Goal: Transaction & Acquisition: Purchase product/service

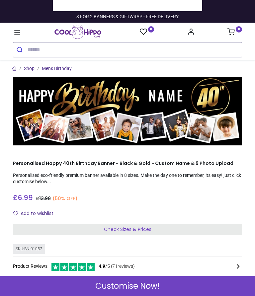
click at [37, 47] on input "search" at bounding box center [135, 49] width 214 height 15
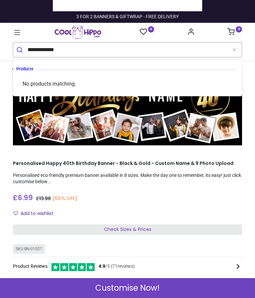
type input "**********"
click at [18, 46] on icon "submit" at bounding box center [19, 49] width 7 height 7
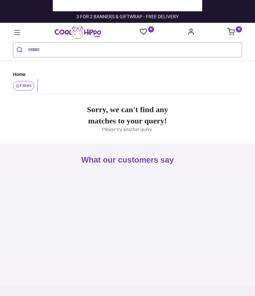
click at [39, 46] on input "search" at bounding box center [135, 49] width 214 height 15
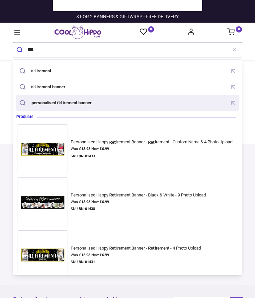
click at [87, 103] on mark "irement banner" at bounding box center [77, 102] width 30 height 7
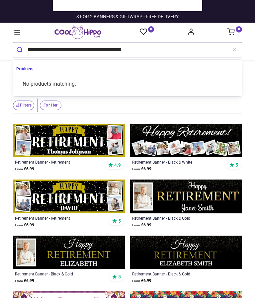
type input "**********"
click at [20, 49] on button "submit" at bounding box center [20, 49] width 14 height 15
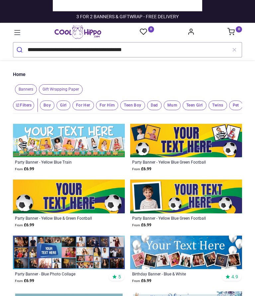
click at [198, 144] on img at bounding box center [186, 140] width 112 height 33
click at [210, 140] on img at bounding box center [186, 140] width 112 height 33
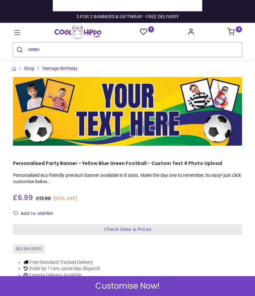
click at [140, 230] on span "Check Sizes & Prices" at bounding box center [127, 229] width 47 height 7
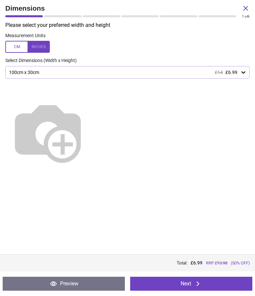
click at [90, 108] on img at bounding box center [47, 131] width 85 height 85
click at [42, 44] on div at bounding box center [27, 47] width 44 height 12
click at [90, 106] on img at bounding box center [47, 131] width 85 height 85
click at [76, 70] on div "39.4" x 11.8" (3ft 3" x 1ft) £14 £6.99" at bounding box center [123, 73] width 231 height 6
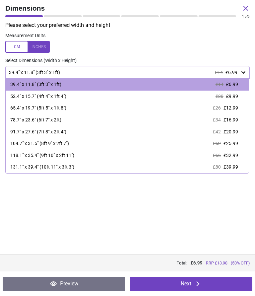
click at [66, 94] on div "52.4" x 15.7" (4ft 4" x 1ft 4")" at bounding box center [38, 96] width 56 height 7
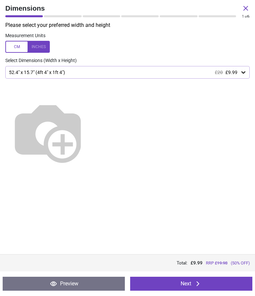
click at [194, 284] on icon at bounding box center [198, 283] width 8 height 8
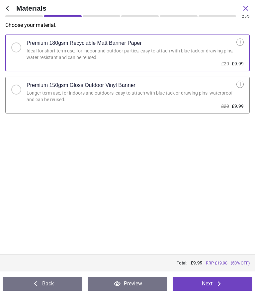
click at [215, 284] on icon at bounding box center [219, 283] width 8 height 8
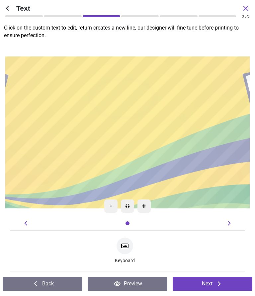
click at [48, 87] on div at bounding box center [127, 129] width 233 height 128
click at [128, 248] on icon at bounding box center [124, 246] width 7 height 4
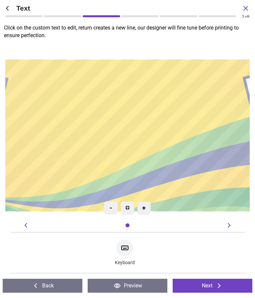
scroll to position [10, 0]
type textarea "*"
click at [40, 84] on div at bounding box center [127, 132] width 233 height 128
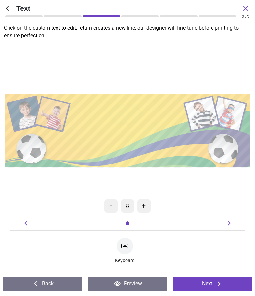
click at [96, 115] on textarea at bounding box center [128, 128] width 112 height 29
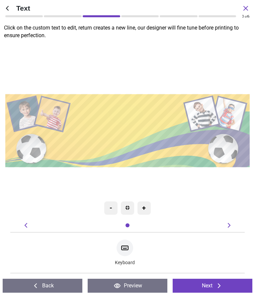
scroll to position [4, 0]
click at [96, 152] on div "**********" at bounding box center [128, 130] width 112 height 62
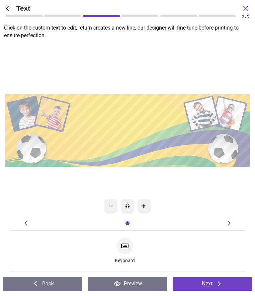
click at [115, 150] on div "**********" at bounding box center [128, 130] width 112 height 62
click at [128, 246] on icon at bounding box center [124, 246] width 7 height 4
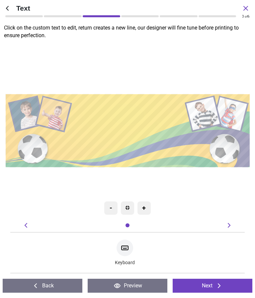
click at [178, 181] on div "**********" at bounding box center [128, 131] width 247 height 178
type textarea "**********"
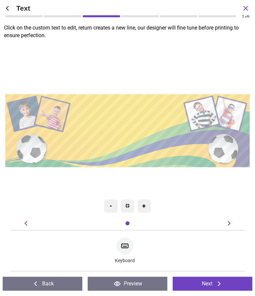
click at [232, 223] on icon at bounding box center [229, 223] width 8 height 8
click at [230, 224] on icon at bounding box center [229, 223] width 8 height 8
click at [232, 223] on icon at bounding box center [229, 223] width 8 height 8
click at [215, 284] on icon at bounding box center [219, 283] width 8 height 8
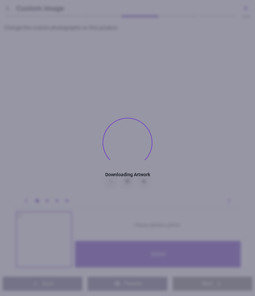
type textarea "**********"
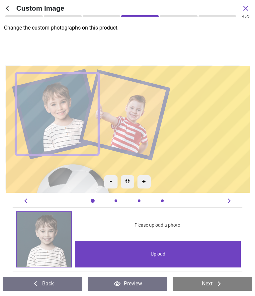
click at [162, 256] on div "Upload" at bounding box center [157, 254] width 165 height 27
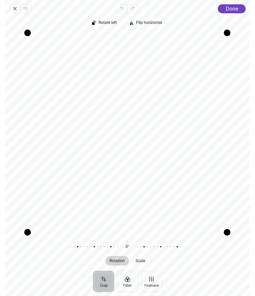
click at [232, 11] on span "Done" at bounding box center [231, 9] width 12 height 6
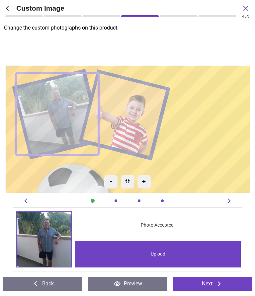
click at [138, 118] on image at bounding box center [125, 114] width 84 height 83
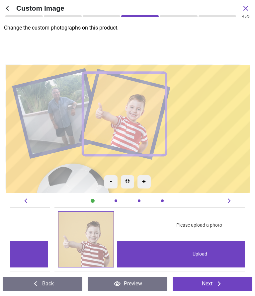
scroll to position [0, 234]
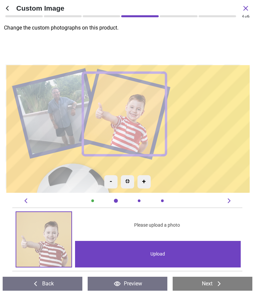
click at [162, 254] on div "Upload" at bounding box center [157, 254] width 165 height 27
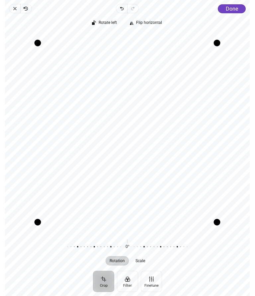
click at [233, 8] on span "Done" at bounding box center [231, 9] width 12 height 6
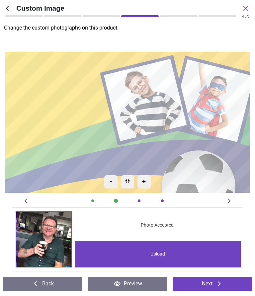
click at [163, 254] on div "Upload" at bounding box center [157, 254] width 165 height 27
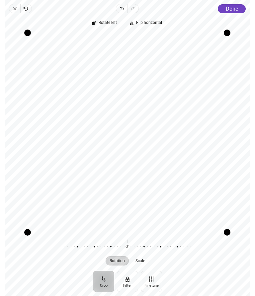
click at [234, 8] on span "Done" at bounding box center [231, 9] width 12 height 6
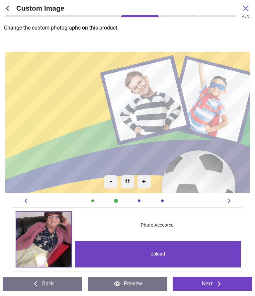
click at [164, 254] on div "Upload" at bounding box center [157, 254] width 165 height 27
click at [219, 104] on image at bounding box center [214, 100] width 84 height 83
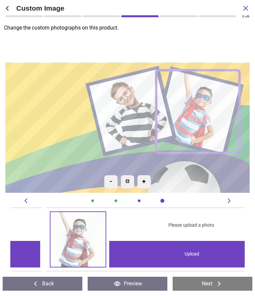
scroll to position [0, 702]
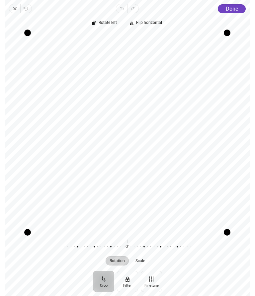
scroll to position [0, 468]
click at [107, 280] on button "Crop" at bounding box center [103, 280] width 21 height 21
click at [145, 260] on span "Scale" at bounding box center [141, 260] width 10 height 4
click at [126, 242] on button "Reset" at bounding box center [127, 241] width 11 height 6
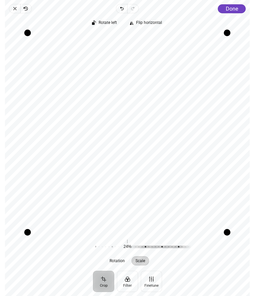
click at [129, 244] on button "Reset" at bounding box center [127, 241] width 11 height 6
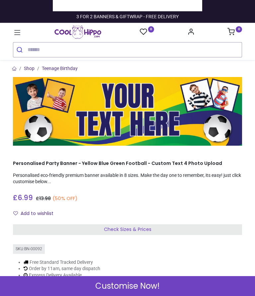
click at [142, 226] on span "Check Sizes & Prices" at bounding box center [127, 229] width 47 height 7
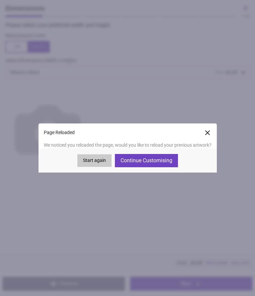
click at [157, 158] on button "Continue Customising" at bounding box center [146, 160] width 63 height 13
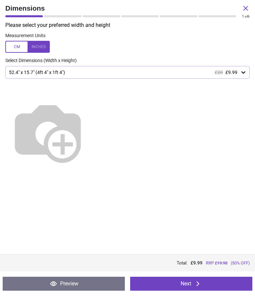
click at [189, 284] on button "Next" at bounding box center [191, 283] width 122 height 14
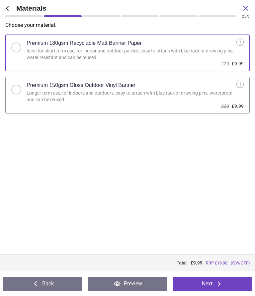
click at [210, 284] on button "Next" at bounding box center [212, 283] width 80 height 14
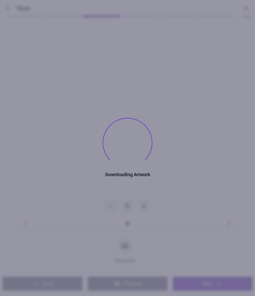
type textarea "**********"
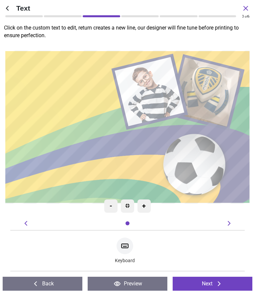
click at [213, 284] on button "Next" at bounding box center [212, 283] width 80 height 14
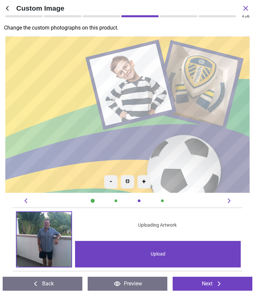
click at [160, 254] on div "Upload" at bounding box center [157, 254] width 165 height 27
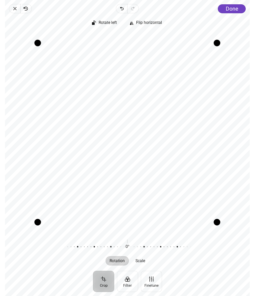
click at [236, 6] on span "Done" at bounding box center [231, 9] width 12 height 6
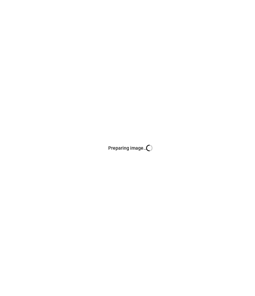
scroll to position [0, 468]
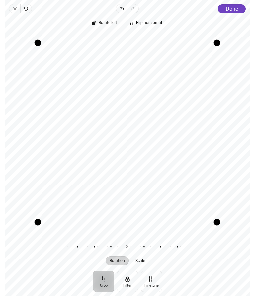
click at [232, 9] on span "Done" at bounding box center [231, 9] width 12 height 6
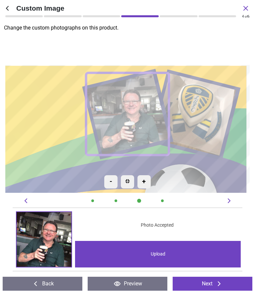
click at [213, 284] on button "Next" at bounding box center [212, 283] width 80 height 14
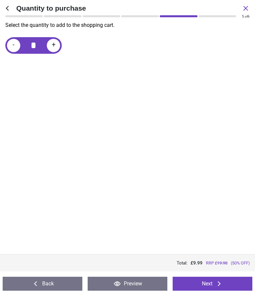
click at [215, 284] on icon at bounding box center [219, 283] width 8 height 8
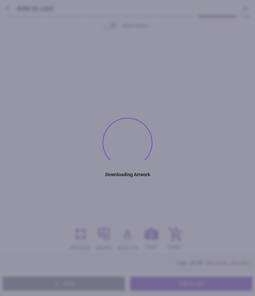
type textarea "**********"
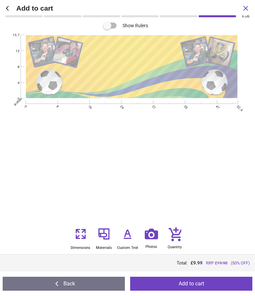
click at [71, 284] on button "Back" at bounding box center [64, 283] width 122 height 14
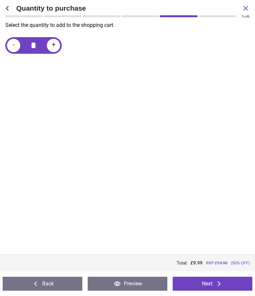
click at [53, 283] on button "Back" at bounding box center [43, 283] width 80 height 14
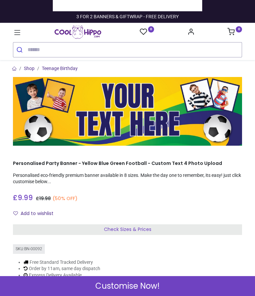
click at [137, 228] on span "Check Sizes & Prices" at bounding box center [127, 229] width 47 height 7
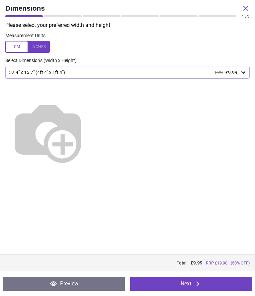
click at [196, 285] on icon at bounding box center [198, 283] width 8 height 8
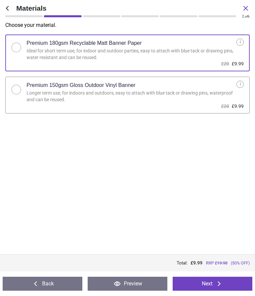
click at [212, 284] on button "Next" at bounding box center [212, 283] width 80 height 14
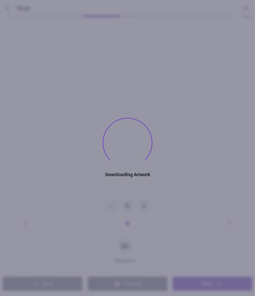
type textarea "**********"
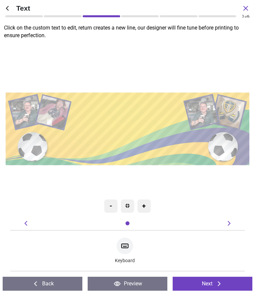
type textarea "**********"
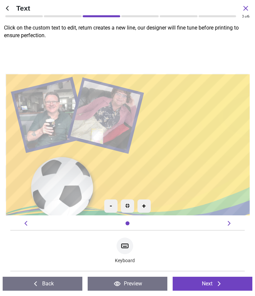
click at [108, 207] on div "-" at bounding box center [110, 205] width 13 height 13
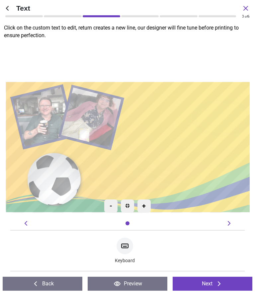
click at [111, 206] on div "-" at bounding box center [110, 205] width 13 height 13
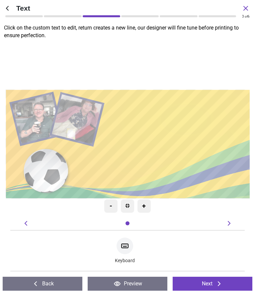
click at [112, 205] on div "-" at bounding box center [110, 205] width 13 height 13
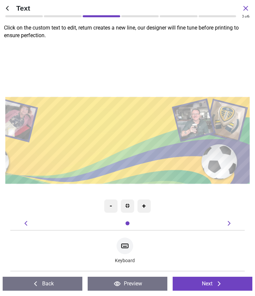
click at [128, 284] on button "Preview" at bounding box center [127, 283] width 80 height 14
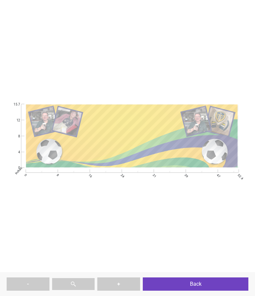
click at [33, 281] on button "-" at bounding box center [28, 283] width 43 height 13
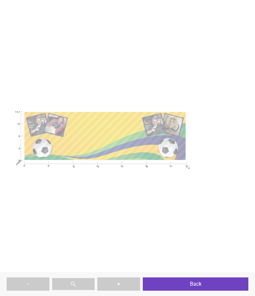
click at [137, 137] on textarea "**********" at bounding box center [106, 135] width 74 height 29
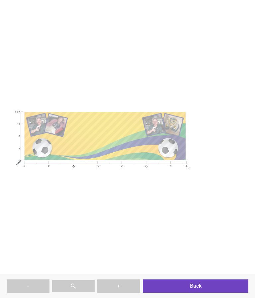
type textarea "**********"
type textarea "***"
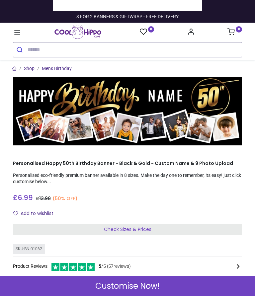
click at [41, 49] on input "search" at bounding box center [135, 49] width 214 height 15
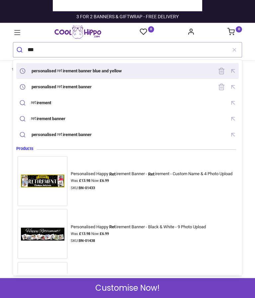
click at [123, 69] on mark "irement banner blue and yellow" at bounding box center [92, 70] width 61 height 7
type input "**********"
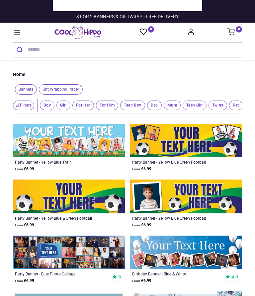
click at [193, 141] on img at bounding box center [186, 140] width 112 height 33
click at [109, 104] on span "For Him" at bounding box center [107, 105] width 23 height 10
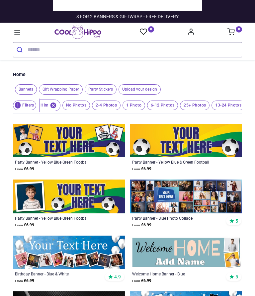
scroll to position [0, 12]
click at [87, 139] on img at bounding box center [69, 140] width 112 height 33
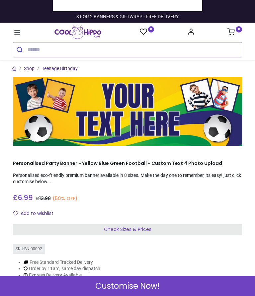
click at [137, 228] on span "Check Sizes & Prices" at bounding box center [127, 229] width 47 height 7
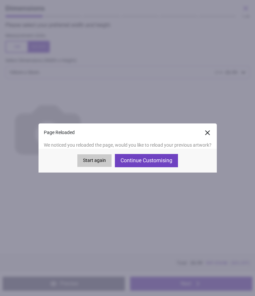
click at [99, 163] on button "Start again" at bounding box center [94, 160] width 34 height 13
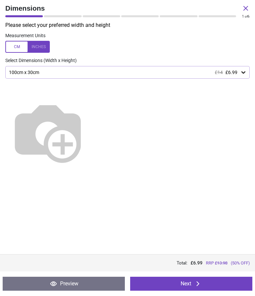
click at [64, 72] on div "100cm x 30cm £14 £6.99" at bounding box center [123, 73] width 231 height 6
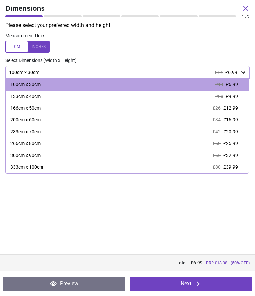
click at [43, 46] on div at bounding box center [27, 47] width 44 height 12
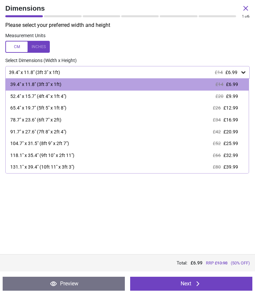
click at [65, 95] on div "52.4" x 15.7" (4ft 4" x 1ft 4")" at bounding box center [38, 96] width 56 height 7
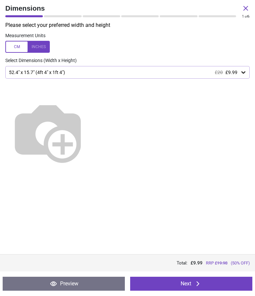
click at [192, 284] on button "Next" at bounding box center [191, 283] width 122 height 14
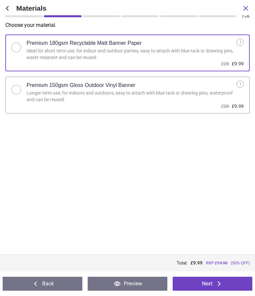
click at [211, 282] on button "Next" at bounding box center [212, 283] width 80 height 14
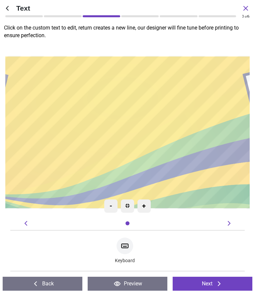
click at [112, 108] on textarea at bounding box center [127, 129] width 233 height 62
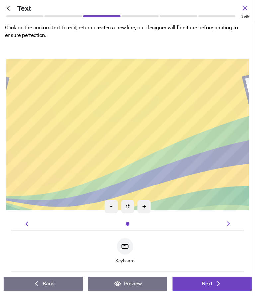
scroll to position [4, 0]
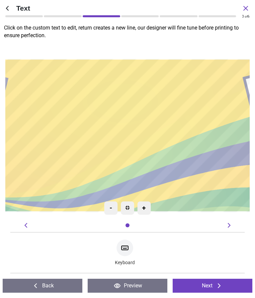
click at [229, 136] on textarea "**********" at bounding box center [127, 133] width 233 height 90
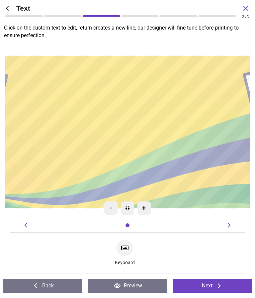
click at [228, 143] on textarea "**********" at bounding box center [127, 130] width 233 height 90
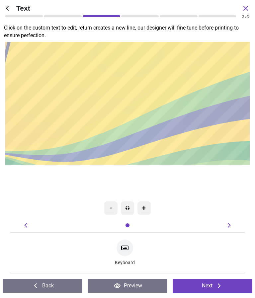
click at [211, 149] on div "**********" at bounding box center [132, 87] width 233 height 128
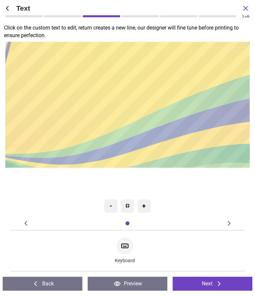
type textarea "**********"
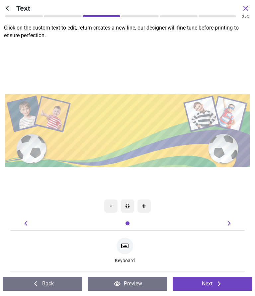
click at [211, 284] on button "Next" at bounding box center [212, 283] width 80 height 14
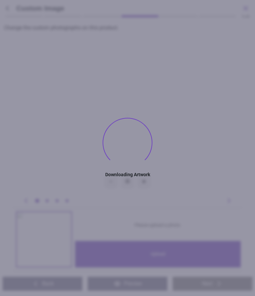
type textarea "**********"
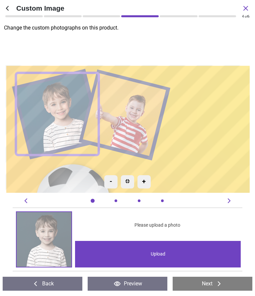
click at [163, 253] on div "Upload" at bounding box center [157, 254] width 165 height 27
click at [160, 255] on div "Upload" at bounding box center [157, 254] width 165 height 27
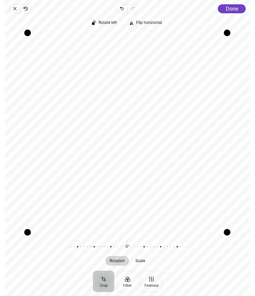
click at [235, 6] on span "Done" at bounding box center [231, 9] width 12 height 6
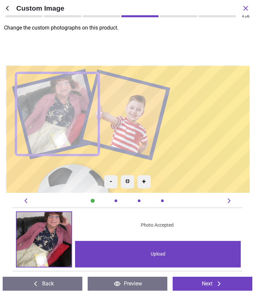
click at [133, 114] on image at bounding box center [125, 114] width 84 height 83
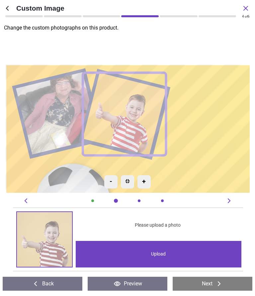
scroll to position [0, 234]
click at [162, 255] on div "Upload" at bounding box center [157, 254] width 165 height 27
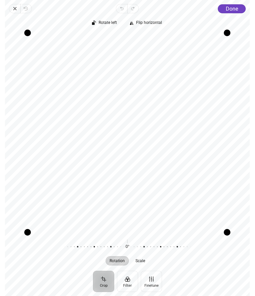
click at [230, 9] on span "Done" at bounding box center [231, 9] width 12 height 6
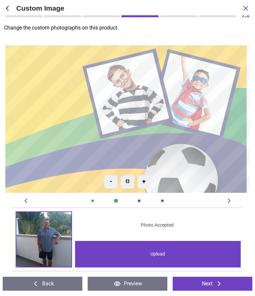
click at [133, 92] on image at bounding box center [129, 93] width 83 height 83
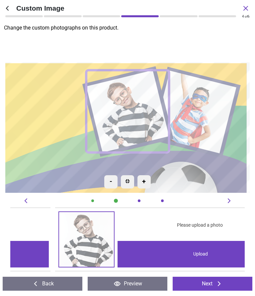
scroll to position [0, 468]
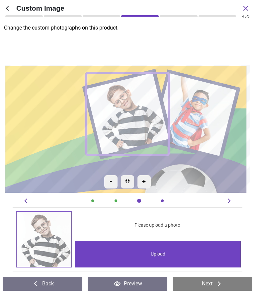
click at [162, 254] on div "Upload" at bounding box center [157, 254] width 165 height 27
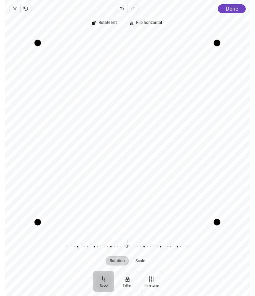
click at [236, 7] on span "Done" at bounding box center [231, 9] width 12 height 6
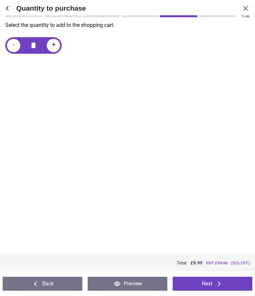
click at [216, 283] on icon at bounding box center [219, 283] width 8 height 8
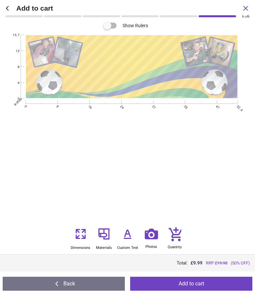
click at [150, 66] on textarea "**********" at bounding box center [132, 66] width 96 height 38
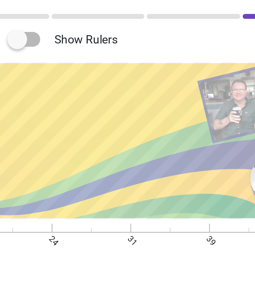
click at [84, 64] on textarea "**********" at bounding box center [132, 66] width 96 height 38
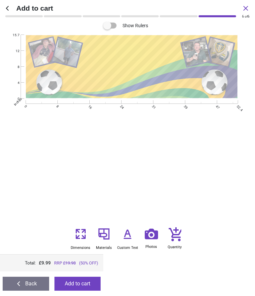
click at [27, 6] on span "Add to cart" at bounding box center [128, 8] width 225 height 10
click at [83, 283] on button "Add to cart" at bounding box center [77, 283] width 46 height 14
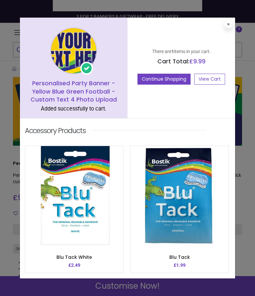
click at [208, 82] on link "View Cart" at bounding box center [209, 79] width 31 height 11
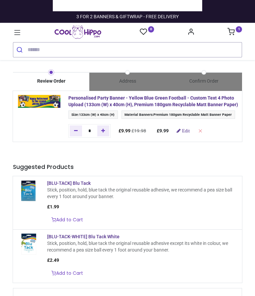
click at [111, 117] on span "133cm (W) x 40cm (H)" at bounding box center [96, 114] width 35 height 4
click at [131, 76] on div "Address" at bounding box center [127, 81] width 76 height 19
click at [131, 72] on div at bounding box center [127, 72] width 76 height 1
click at [127, 79] on div "Address" at bounding box center [127, 81] width 76 height 7
click at [191, 29] on icon "Account Info" at bounding box center [190, 31] width 7 height 7
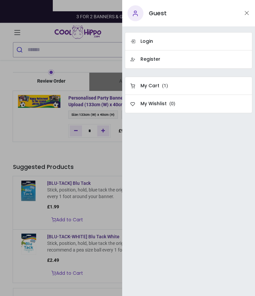
click at [159, 60] on h6 "Register" at bounding box center [150, 59] width 20 height 7
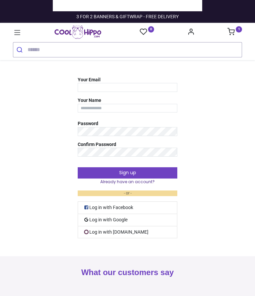
click at [88, 85] on input "Your Email" at bounding box center [127, 87] width 99 height 9
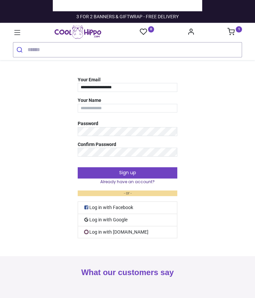
type input "**********"
click at [98, 106] on input "Your Name" at bounding box center [127, 108] width 99 height 9
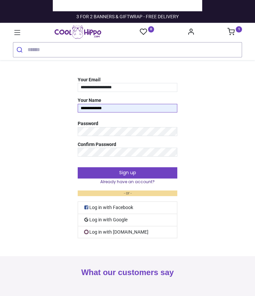
click at [119, 105] on input "**********" at bounding box center [127, 108] width 99 height 9
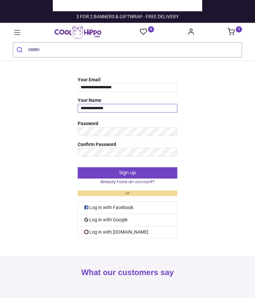
type input "**********"
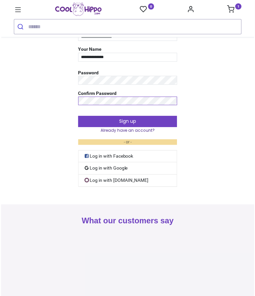
scroll to position [29, 0]
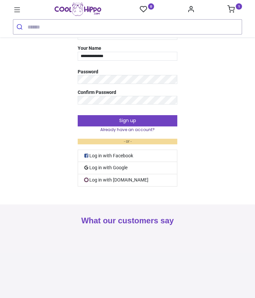
click at [134, 121] on button "Sign up" at bounding box center [127, 120] width 99 height 11
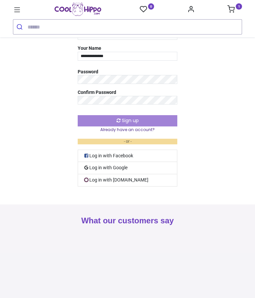
click at [132, 120] on div "Sign up Already have an account? - or - Log in with Facebook Log in with Google…" at bounding box center [127, 149] width 99 height 78
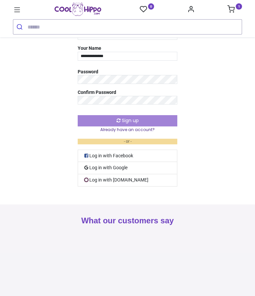
click at [131, 120] on div "Sign up Already have an account? - or - Log in with Facebook Log in with Google…" at bounding box center [127, 149] width 99 height 78
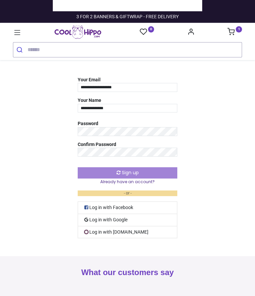
scroll to position [0, 0]
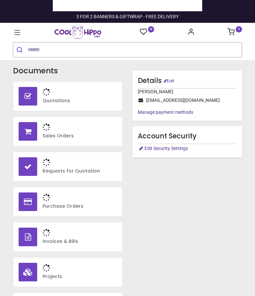
type input "**********"
